Goal: Check status: Check status

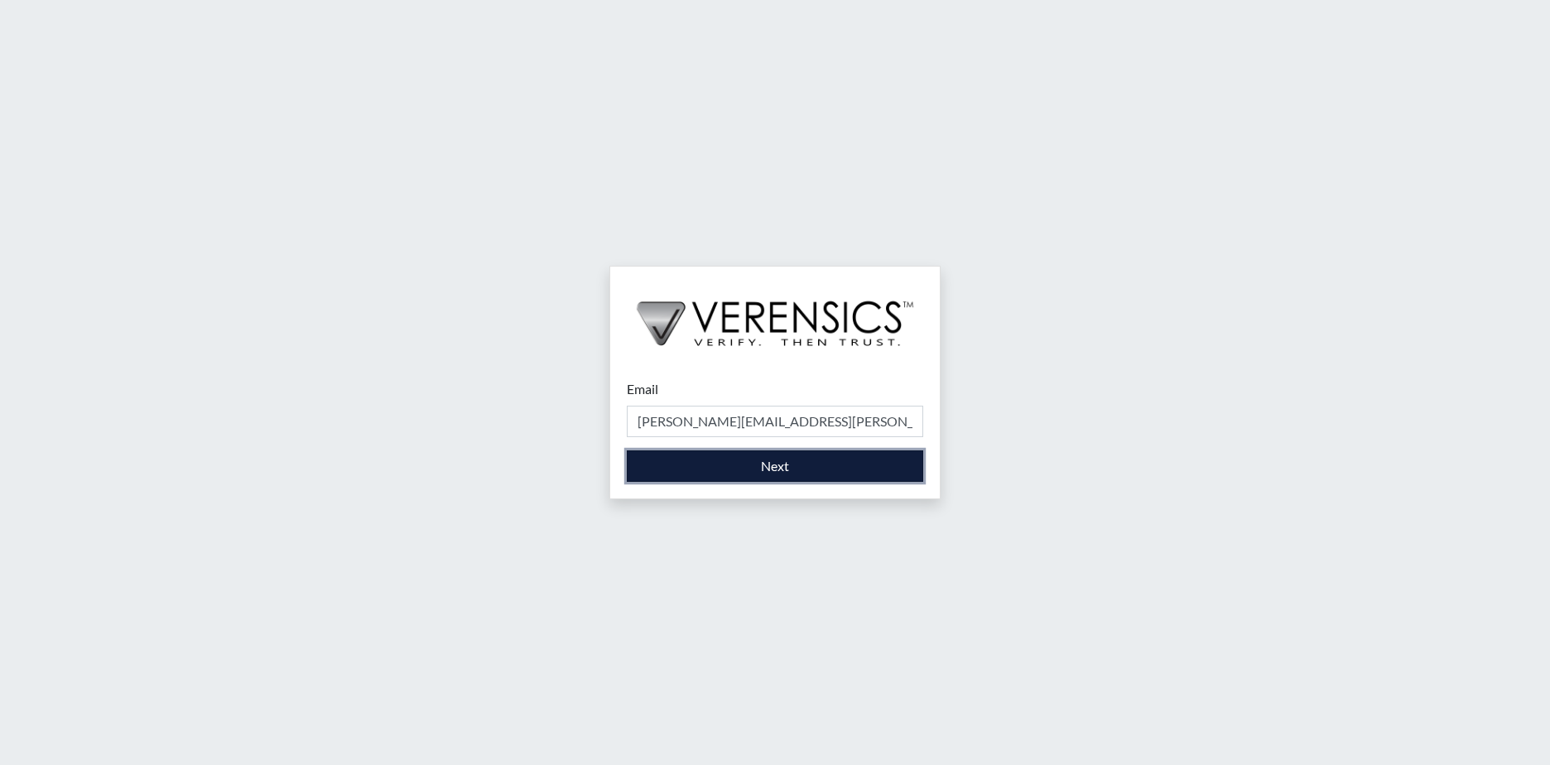
click at [750, 467] on button "Next" at bounding box center [775, 465] width 296 height 31
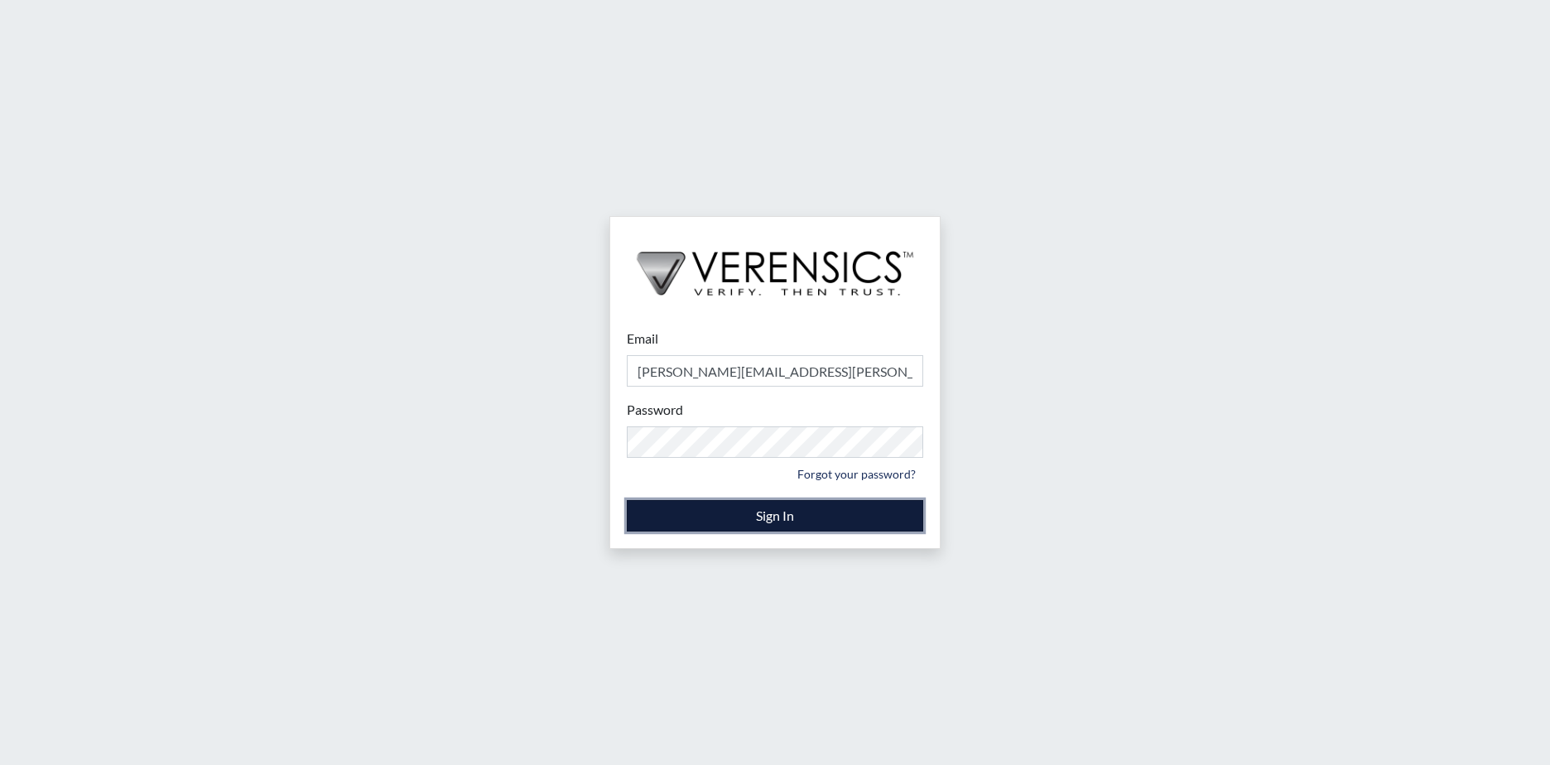
click at [746, 511] on button "Sign In" at bounding box center [775, 515] width 296 height 31
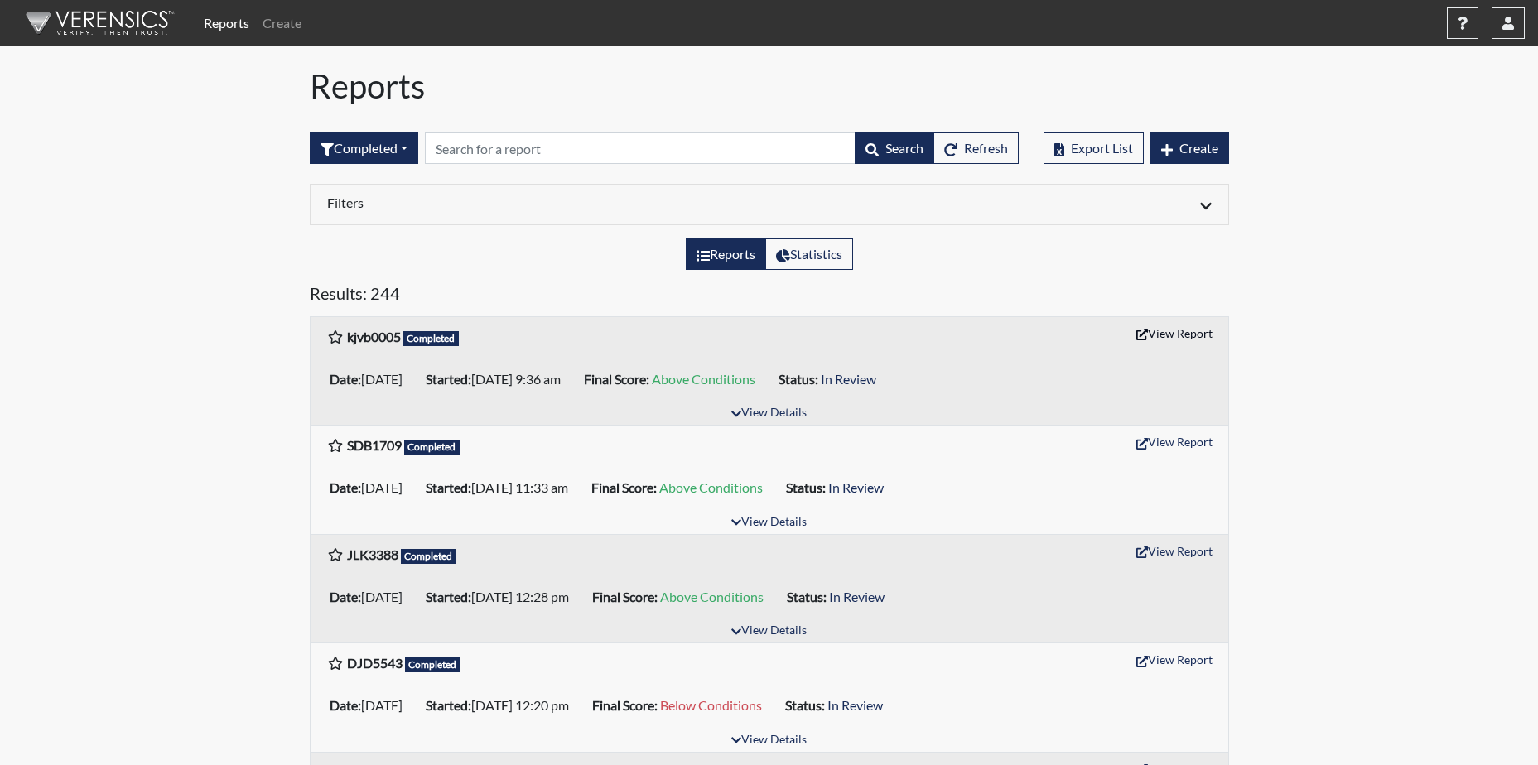
click at [1183, 330] on button "View Report" at bounding box center [1174, 333] width 91 height 26
click at [1514, 19] on button "button" at bounding box center [1507, 22] width 33 height 31
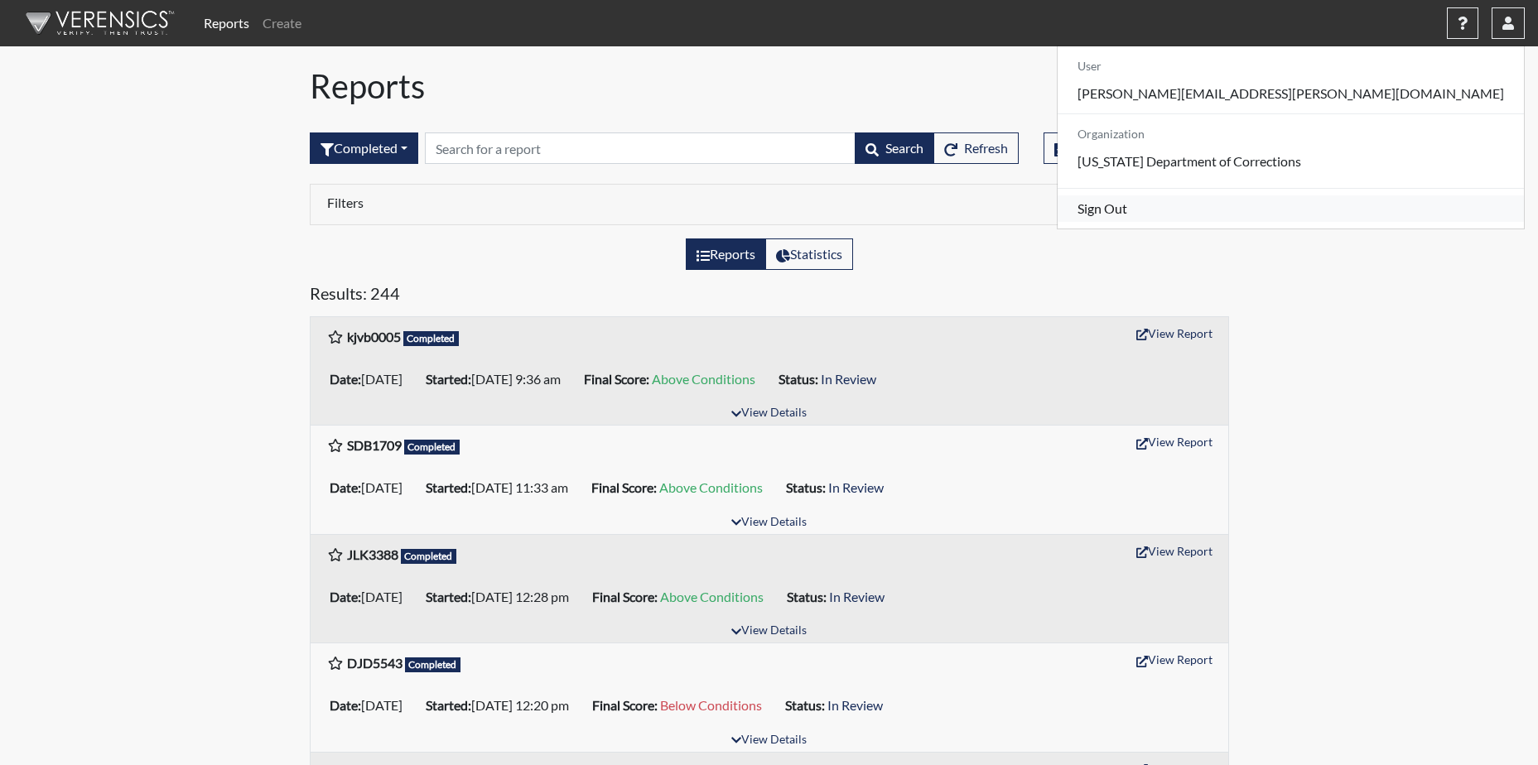
click at [1376, 222] on link "Sign Out" at bounding box center [1290, 208] width 466 height 26
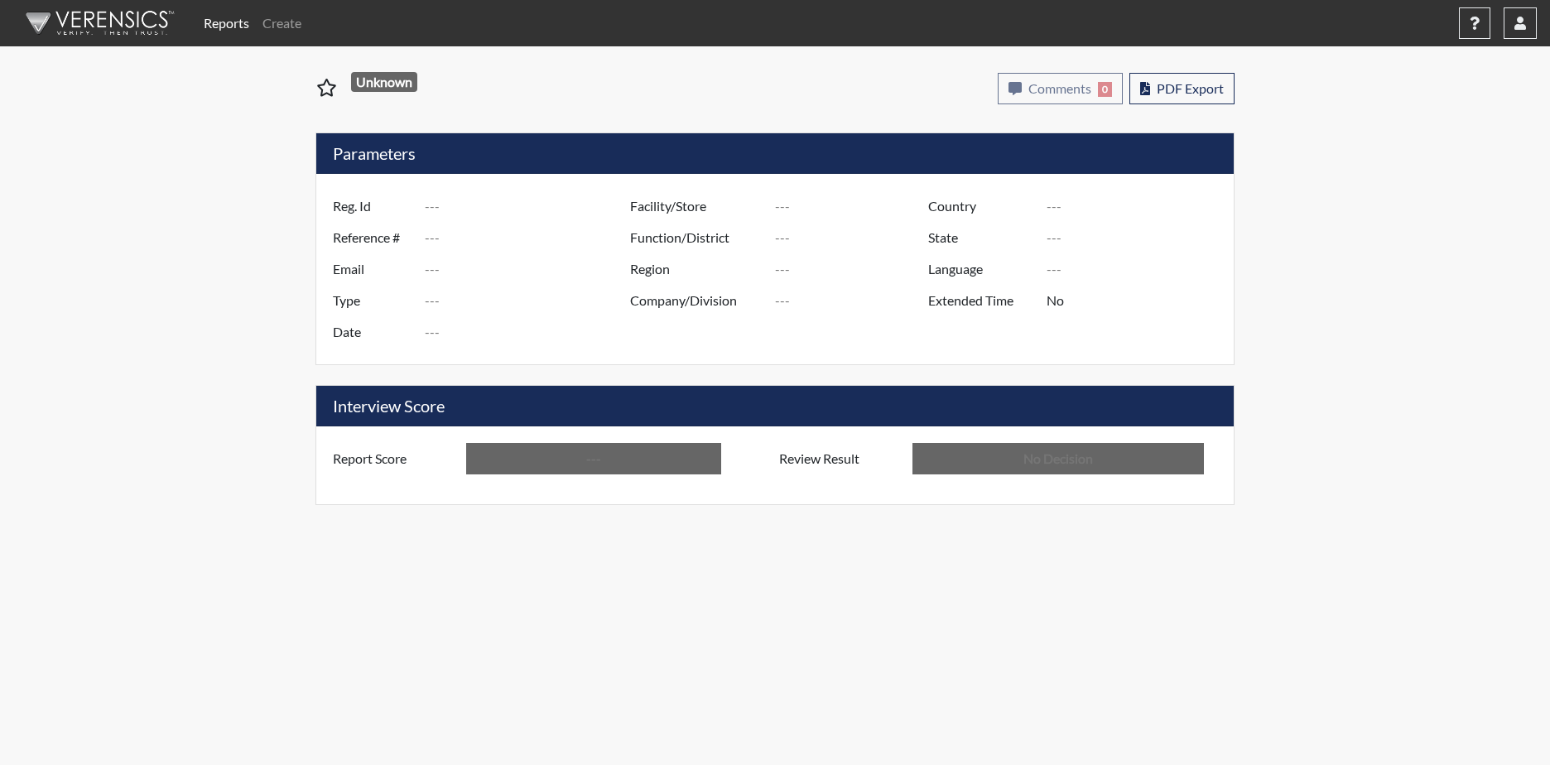
type input "kjvb0005"
type input "51012"
type input "---"
type input "Corrections Pre-Employment"
type input "Aug 29, 2025"
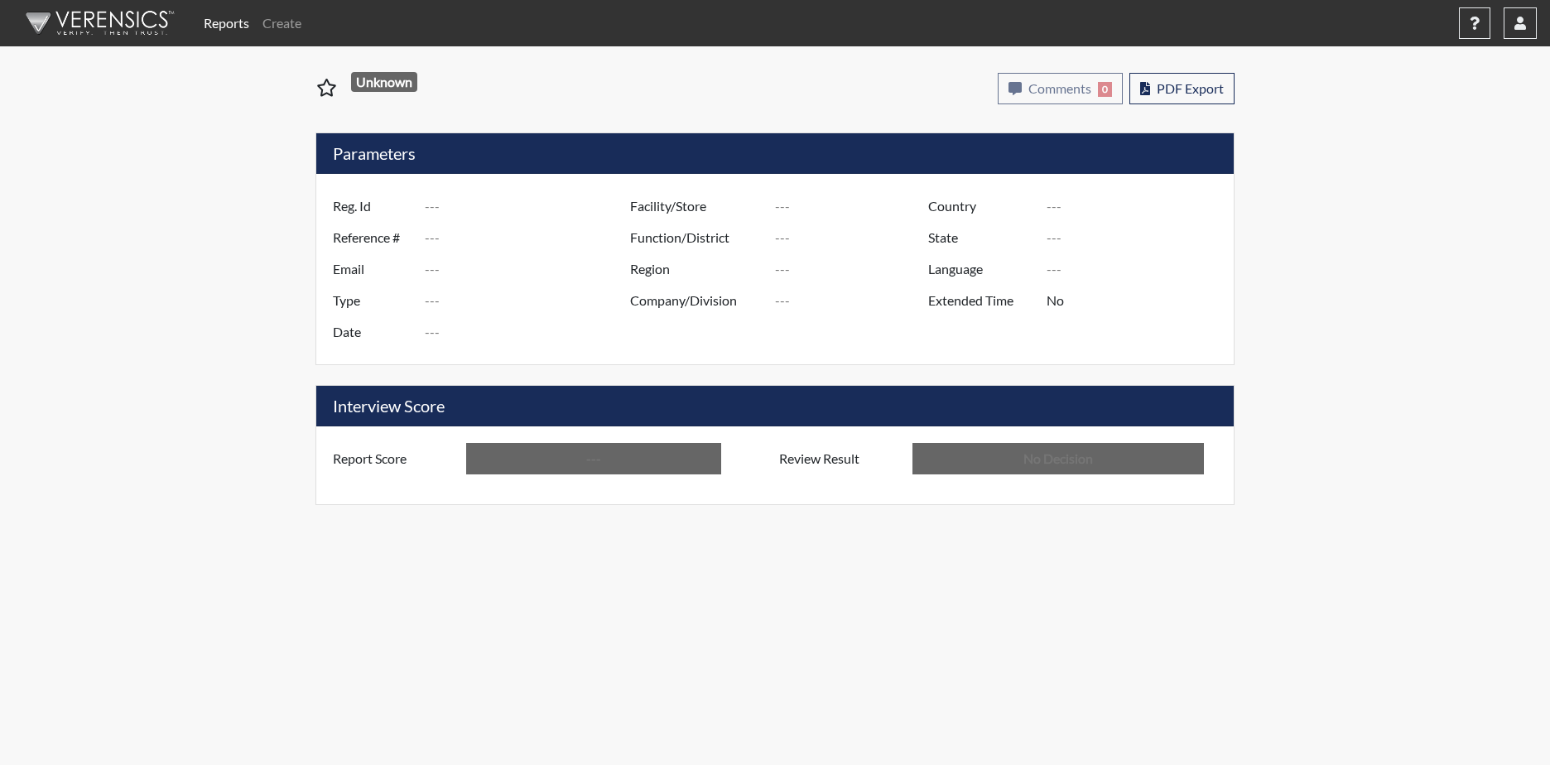
type input "[PERSON_NAME]"
type input "[GEOGRAPHIC_DATA]"
type input "[US_STATE]"
type input "English"
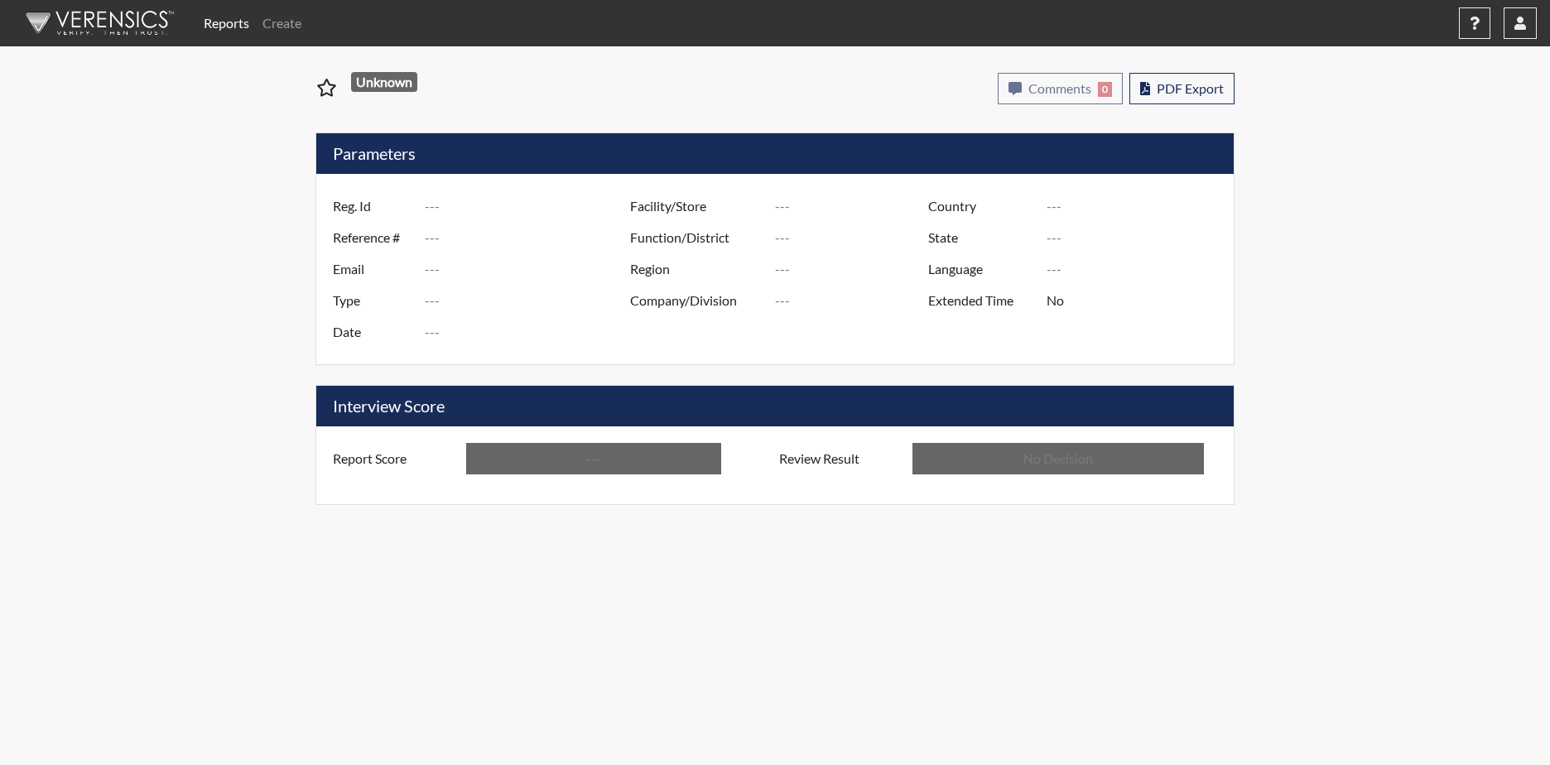
type input "Above Conditions"
type input "In Review"
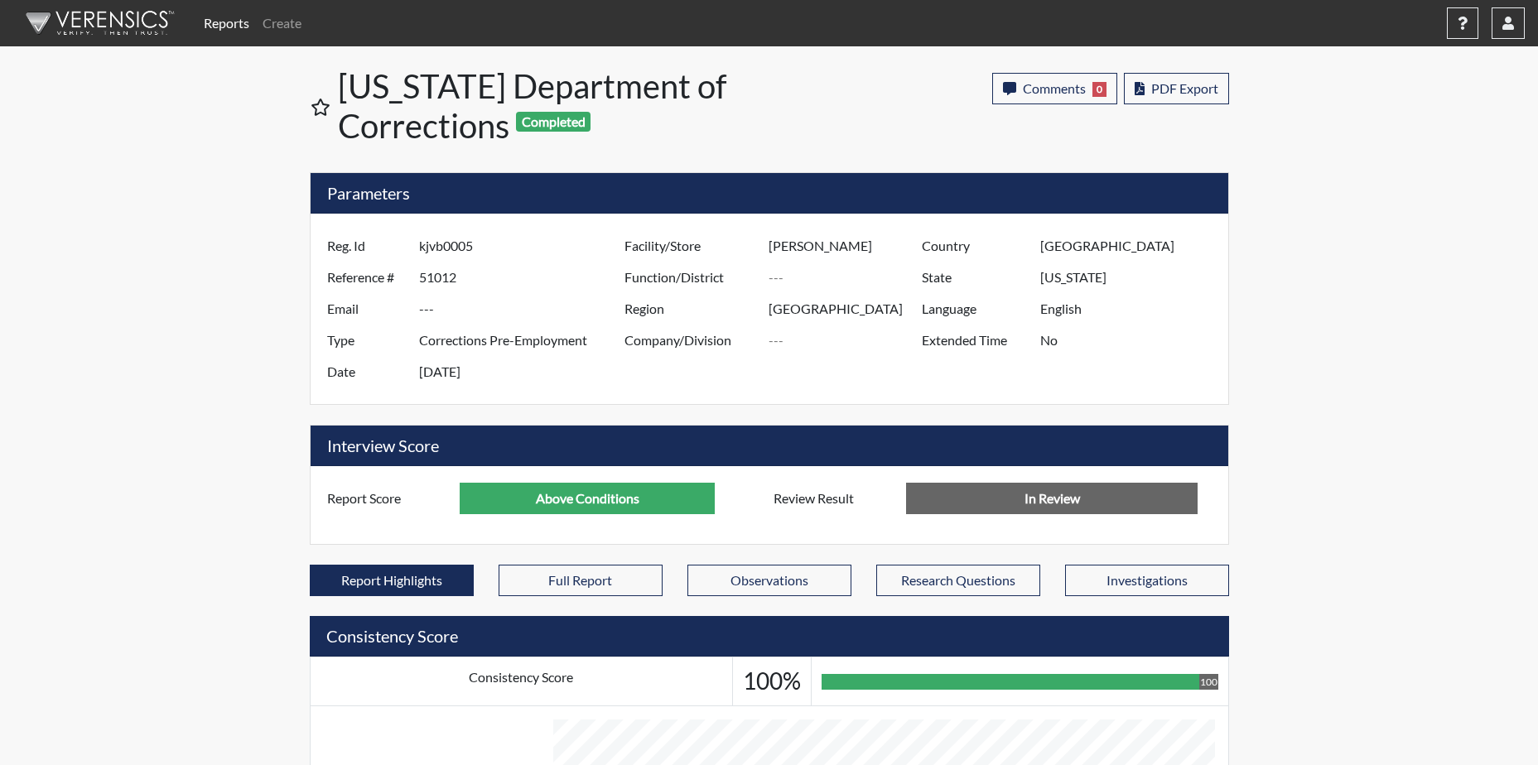
scroll to position [827726, 827313]
click at [1513, 22] on icon "button" at bounding box center [1508, 23] width 12 height 13
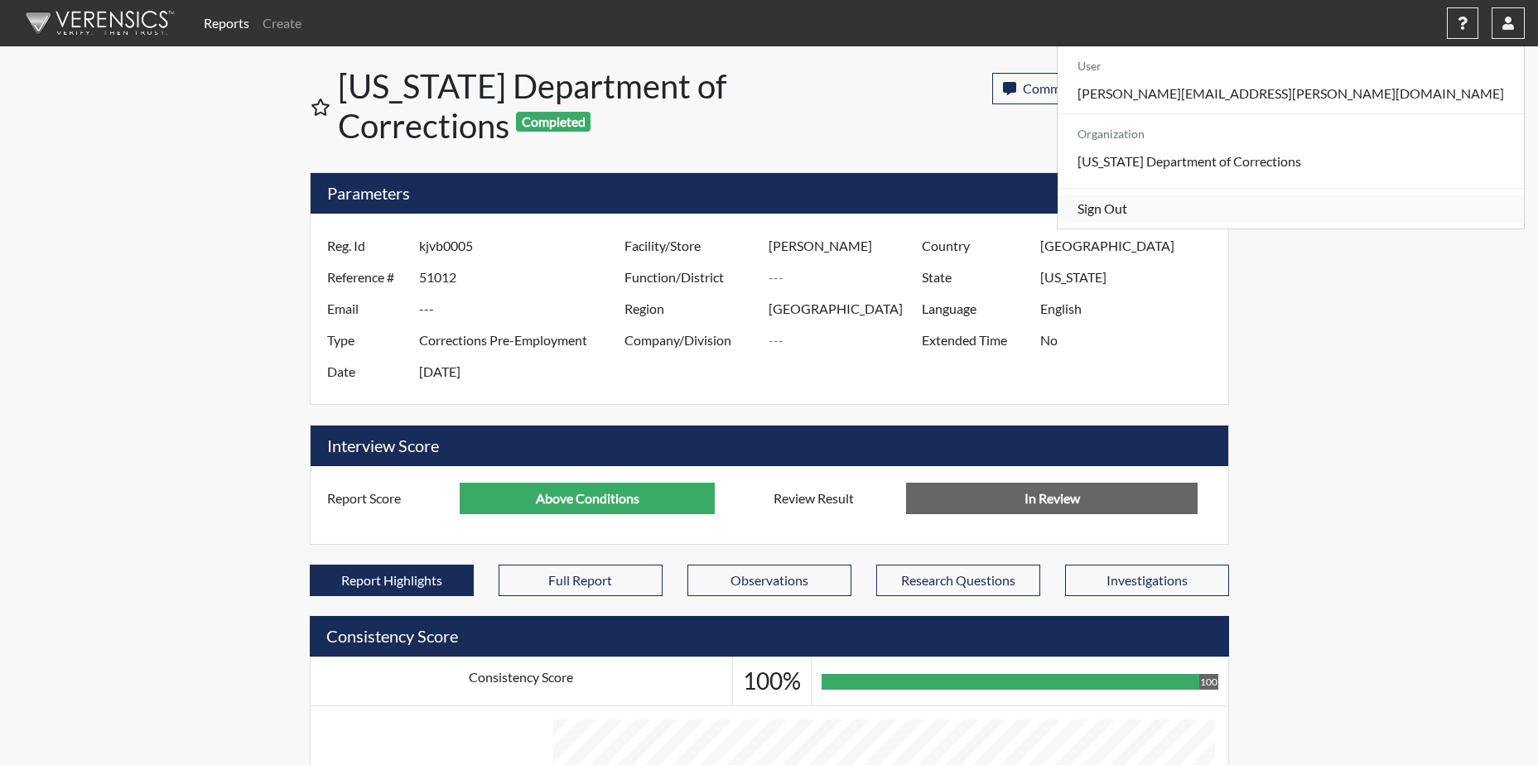
click at [1412, 222] on link "Sign Out" at bounding box center [1290, 208] width 466 height 26
